Goal: Information Seeking & Learning: Learn about a topic

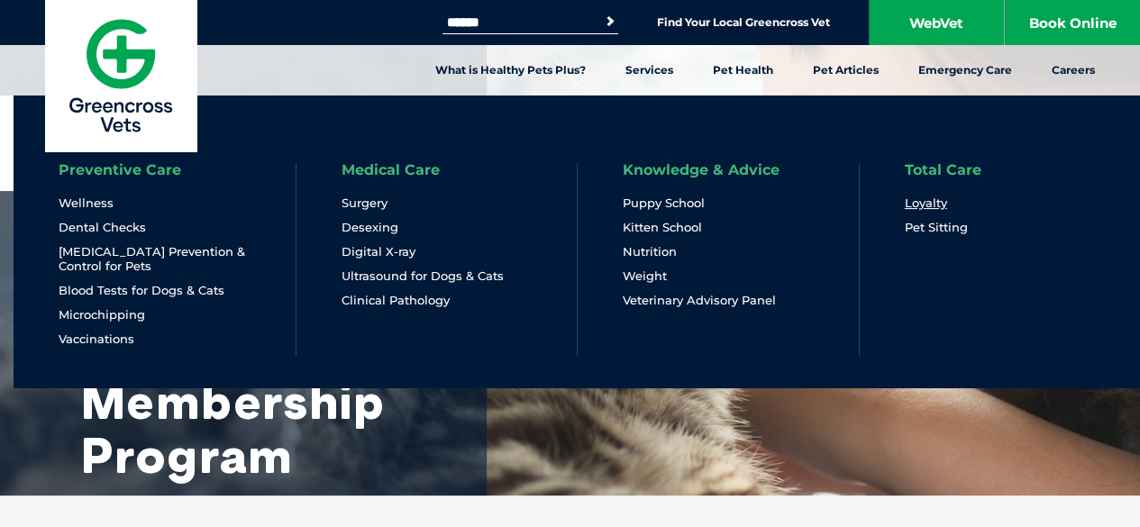
click at [929, 209] on link "Loyalty" at bounding box center [925, 202] width 42 height 15
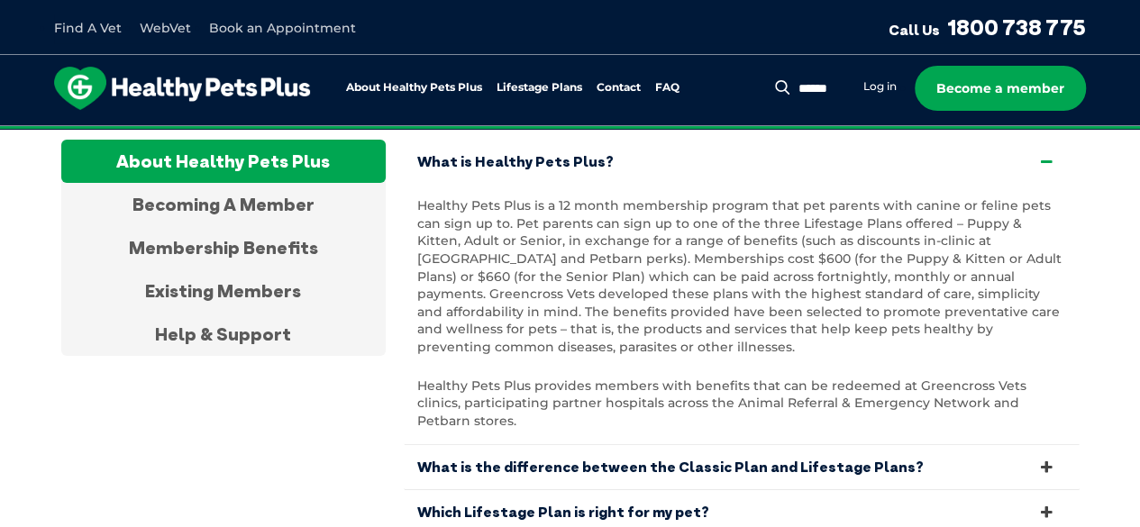
scroll to position [3462, 0]
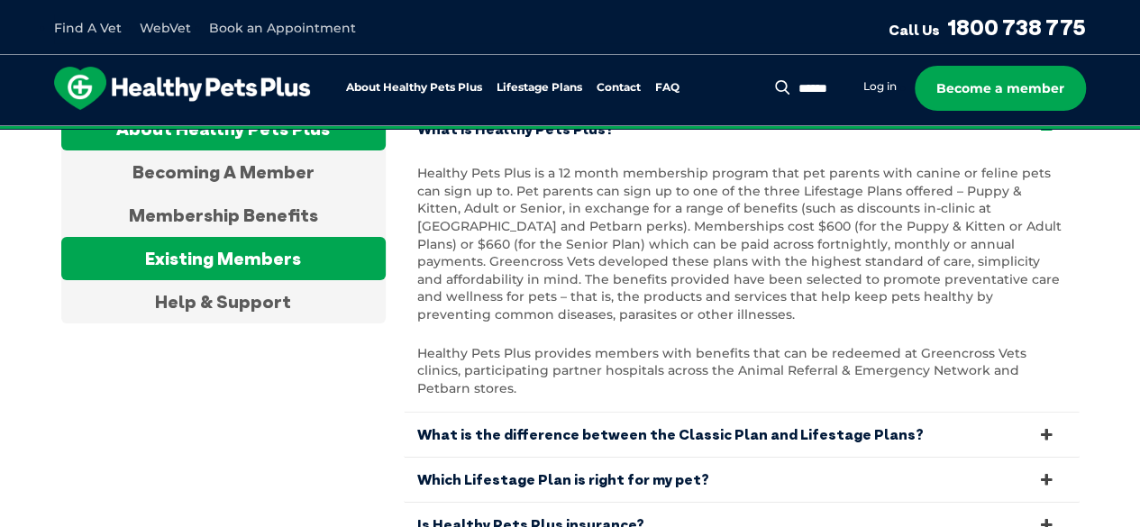
click at [277, 249] on div "Existing Members" at bounding box center [223, 258] width 324 height 43
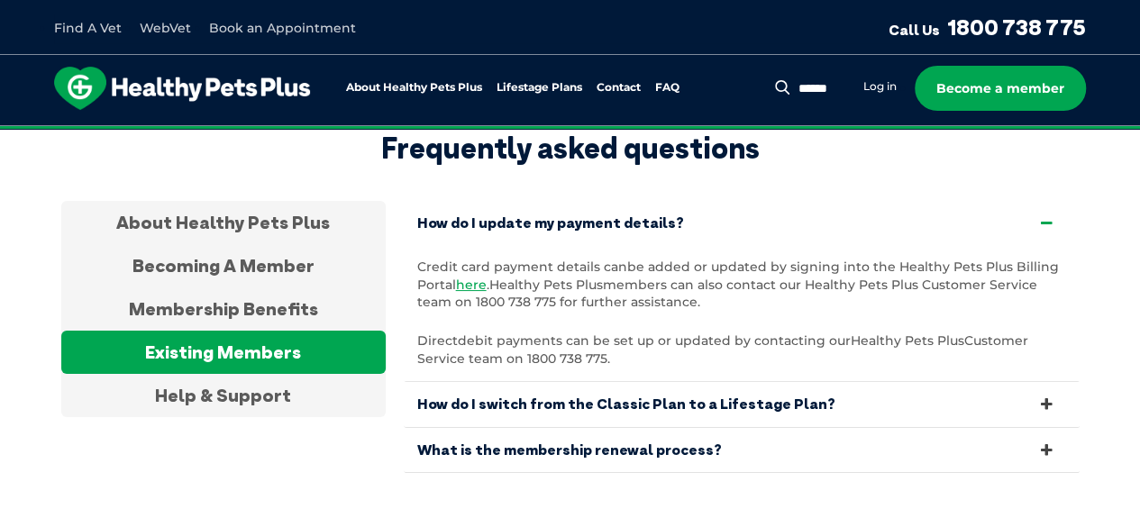
scroll to position [3369, 0]
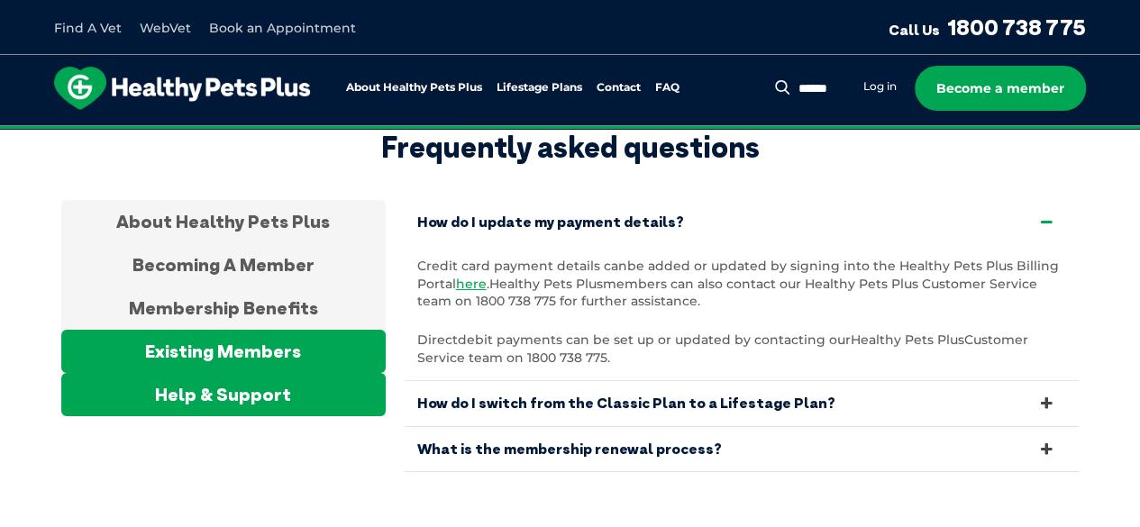
click at [294, 373] on div "Help & Support" at bounding box center [223, 394] width 324 height 43
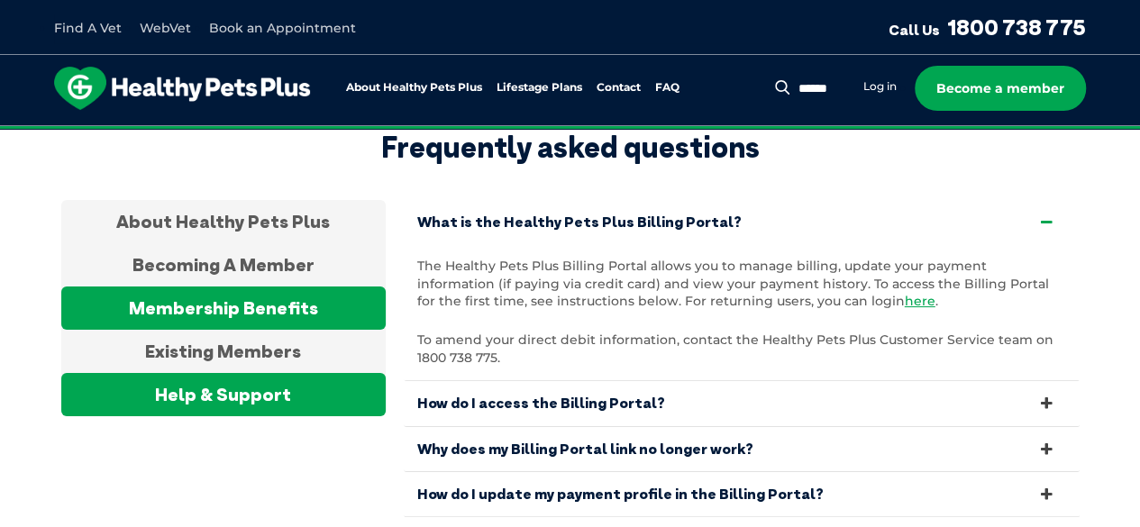
click at [303, 313] on div "Membership Benefits" at bounding box center [223, 307] width 324 height 43
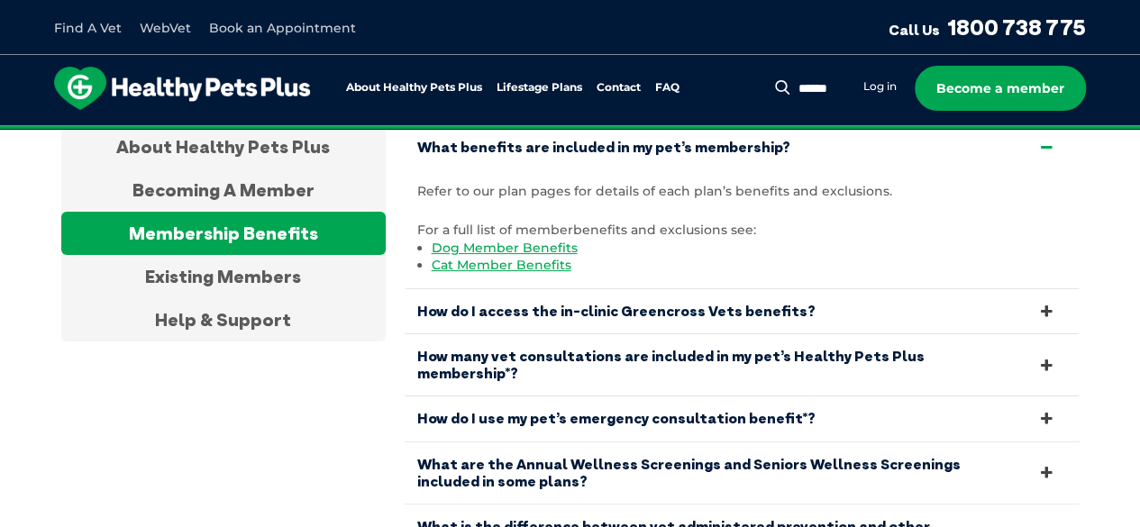
scroll to position [3484, 0]
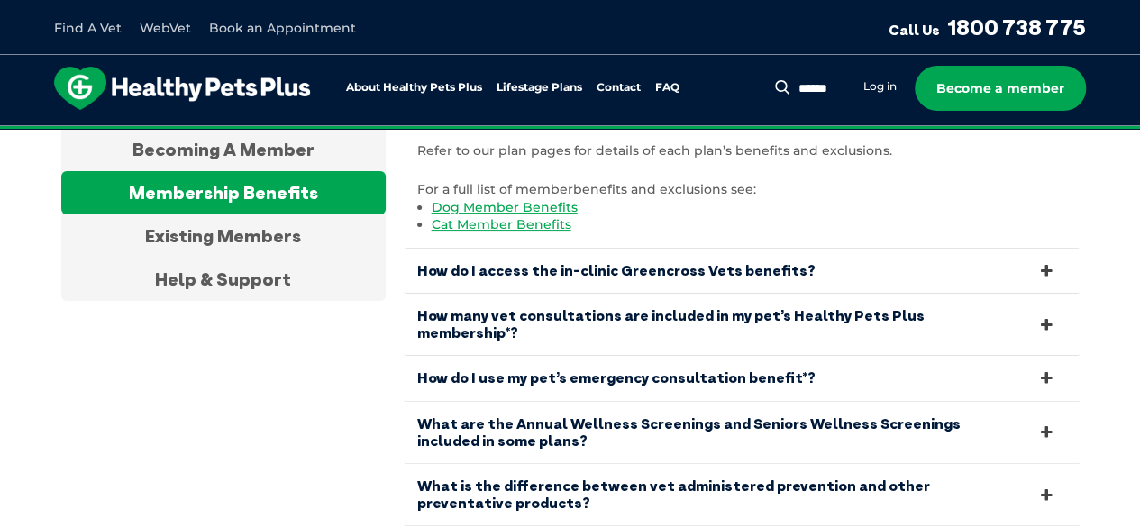
click at [559, 252] on link "How do I access the in-clinic Greencross Vets benefits?" at bounding box center [742, 271] width 676 height 44
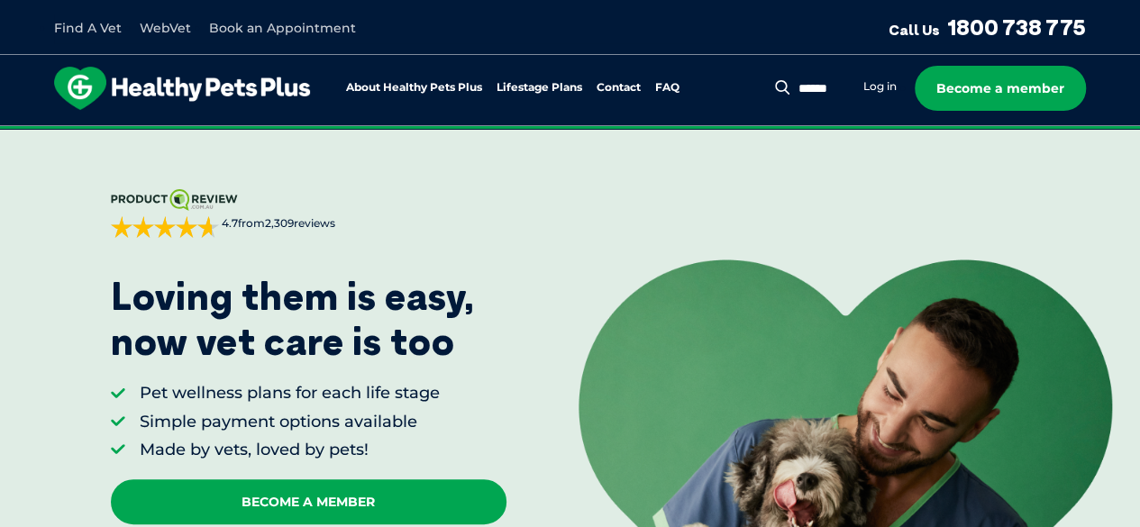
scroll to position [288, 0]
